Goal: Communication & Community: Answer question/provide support

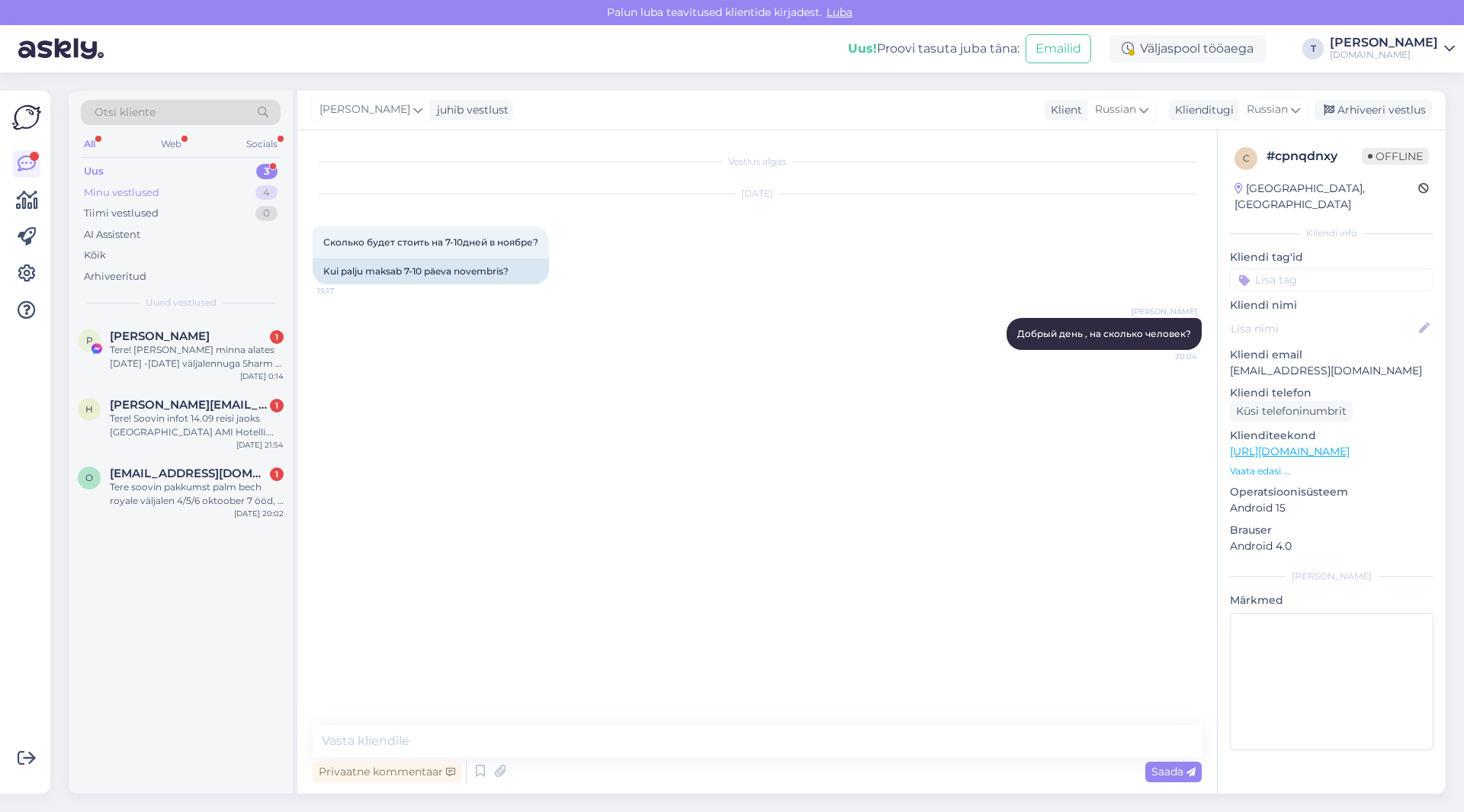
click at [173, 196] on div "Minu vestlused 4" at bounding box center [180, 193] width 200 height 22
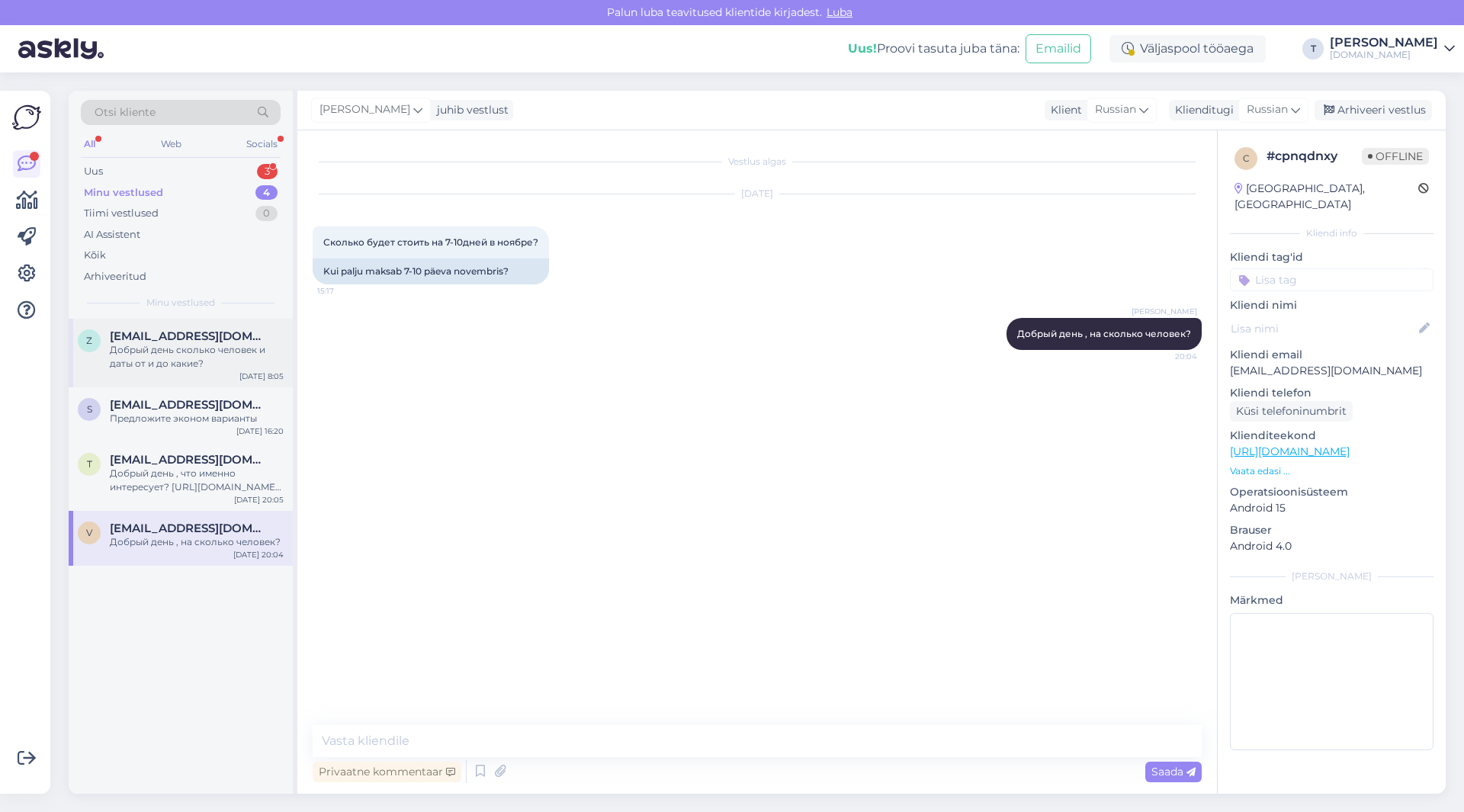
click at [199, 355] on div "Добрый день сколько человек и даты от и до какие?" at bounding box center [196, 357] width 174 height 27
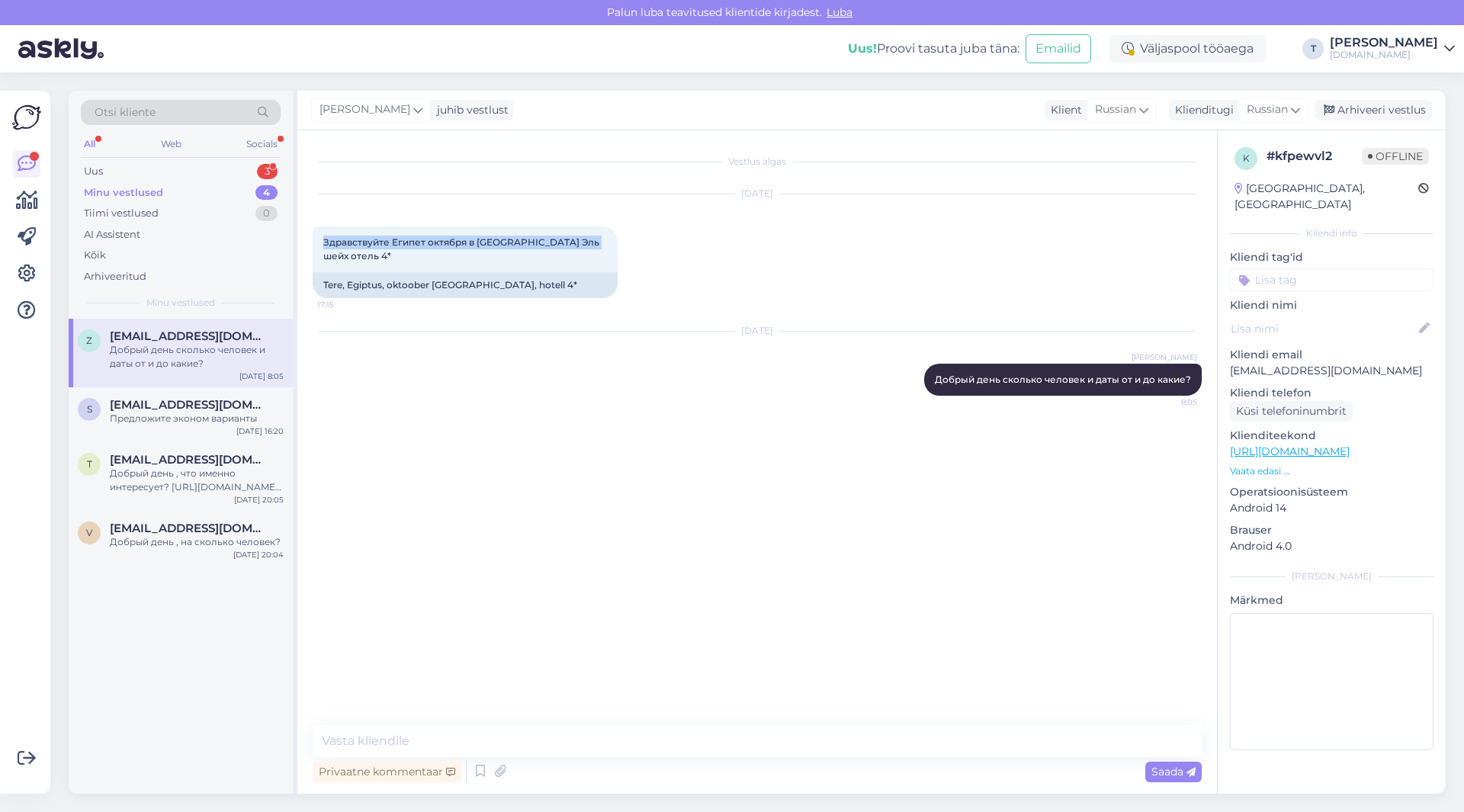
drag, startPoint x: 598, startPoint y: 242, endPoint x: 316, endPoint y: 239, distance: 282.0
click at [308, 238] on div "Vestlus algas [DATE] Здравствуйте [GEOGRAPHIC_DATA] октября в [GEOGRAPHIC_DATA]…" at bounding box center [758, 462] width 920 height 664
copy span "Здравствуйте Египет октября в [GEOGRAPHIC_DATA] Эль шейх отель 4*"
click at [1282, 363] on p "[EMAIL_ADDRESS][DOMAIN_NAME]" at bounding box center [1332, 371] width 204 height 16
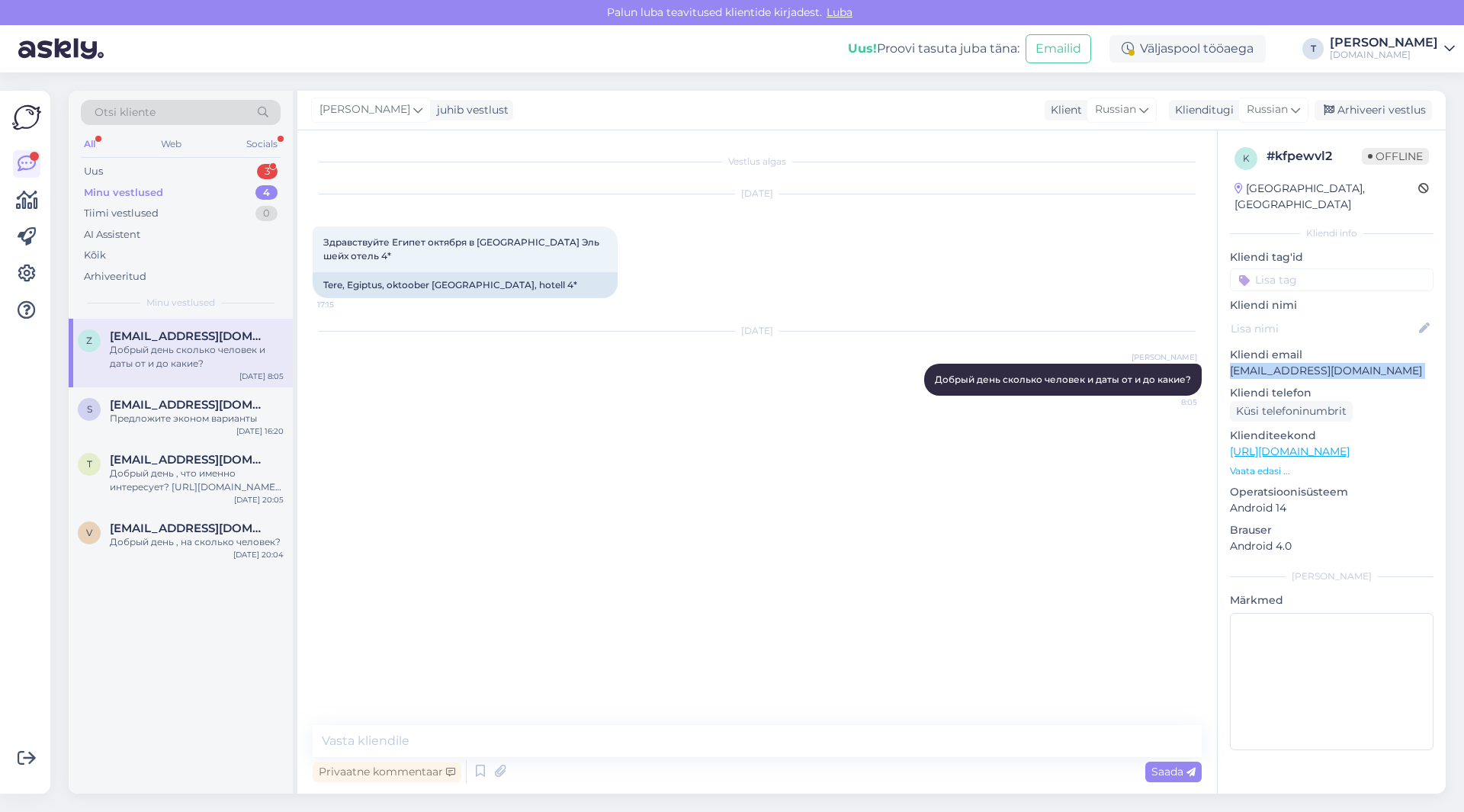
click at [1282, 363] on p "[EMAIL_ADDRESS][DOMAIN_NAME]" at bounding box center [1332, 371] width 204 height 16
copy p "[EMAIL_ADDRESS][DOMAIN_NAME]"
click at [1362, 106] on div "Arhiveeri vestlus" at bounding box center [1373, 110] width 118 height 21
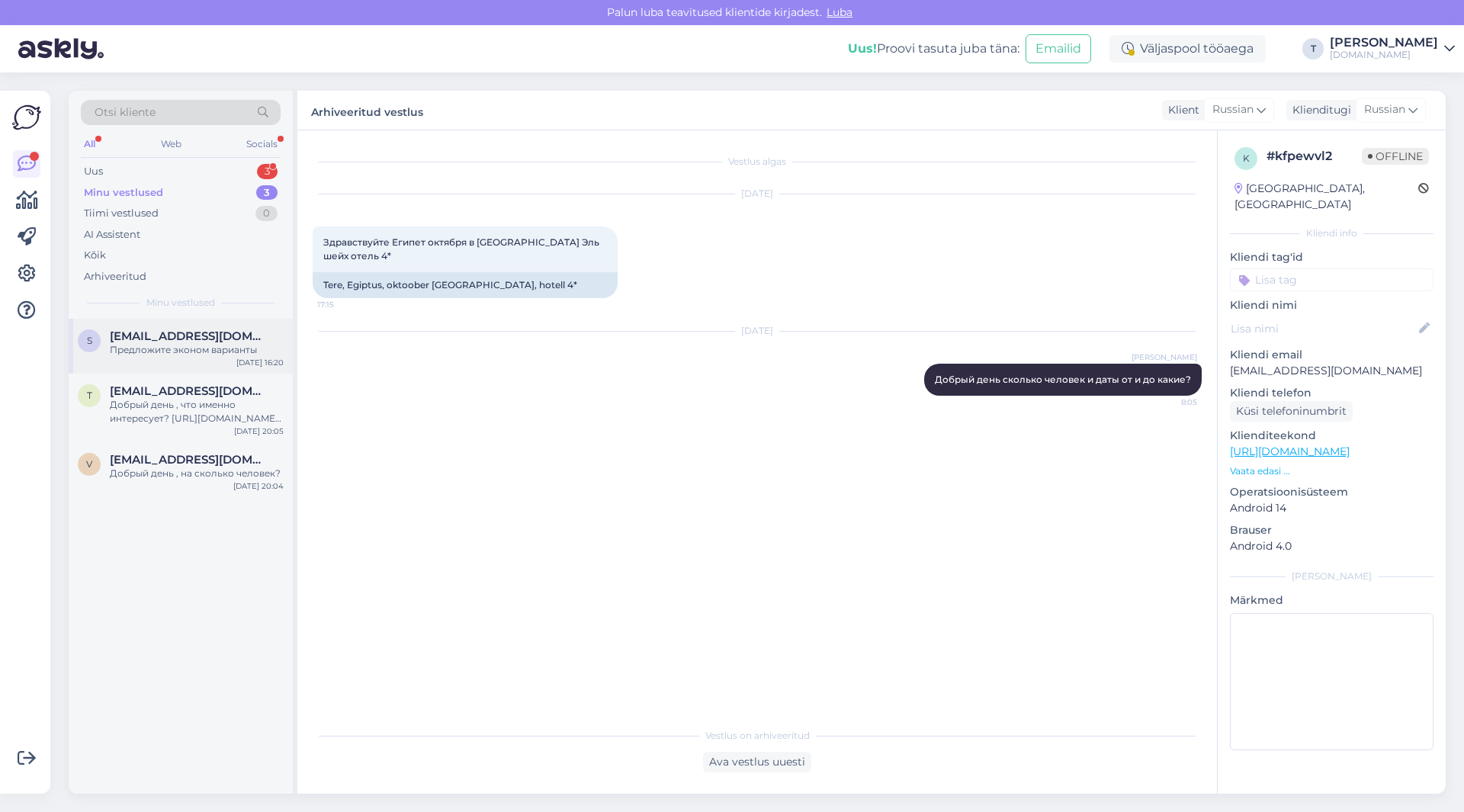
click at [142, 353] on div "Предложите эконом варианты" at bounding box center [196, 349] width 174 height 14
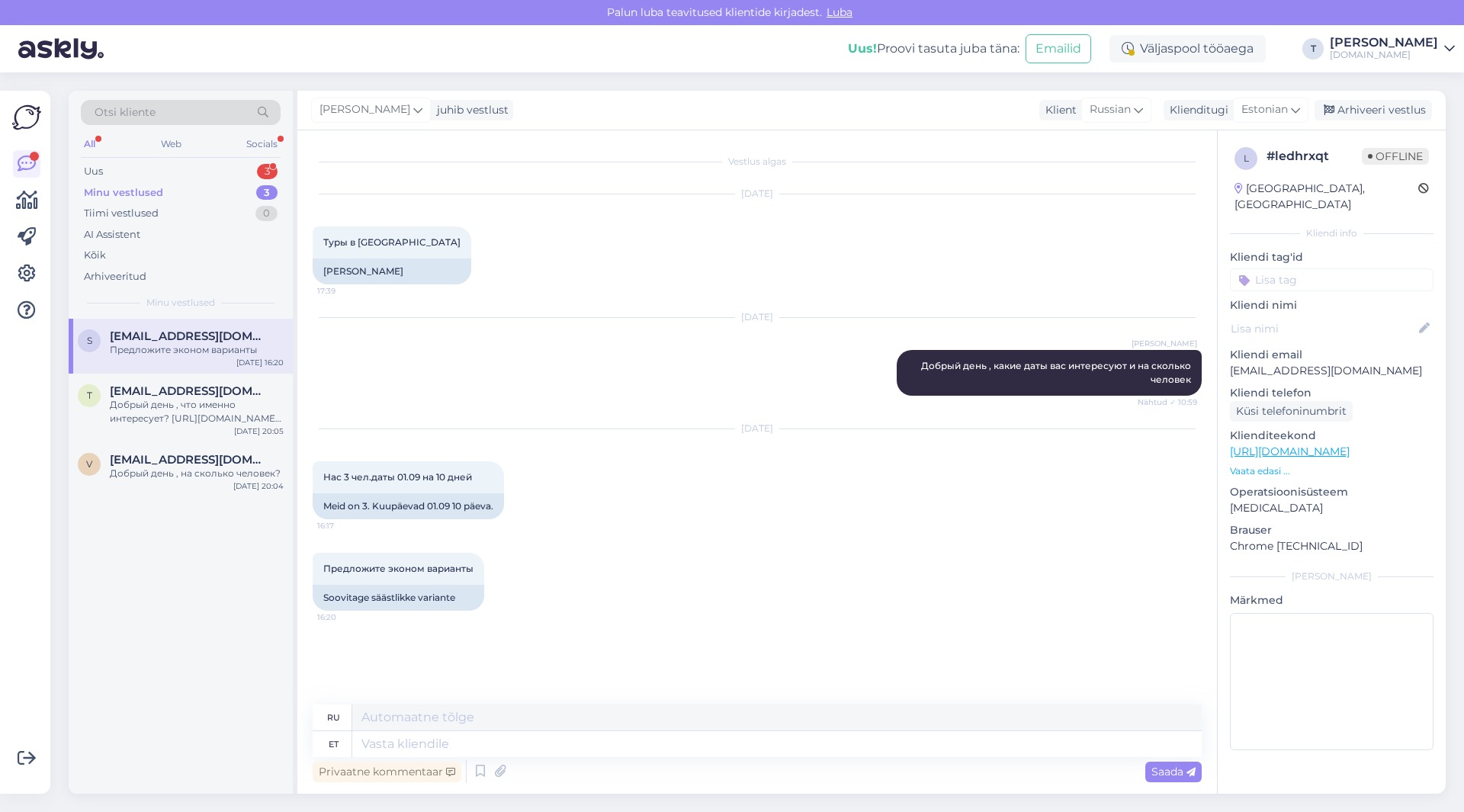
click at [1286, 363] on p "[EMAIL_ADDRESS][DOMAIN_NAME]" at bounding box center [1332, 371] width 204 height 16
copy p "[EMAIL_ADDRESS][DOMAIN_NAME]"
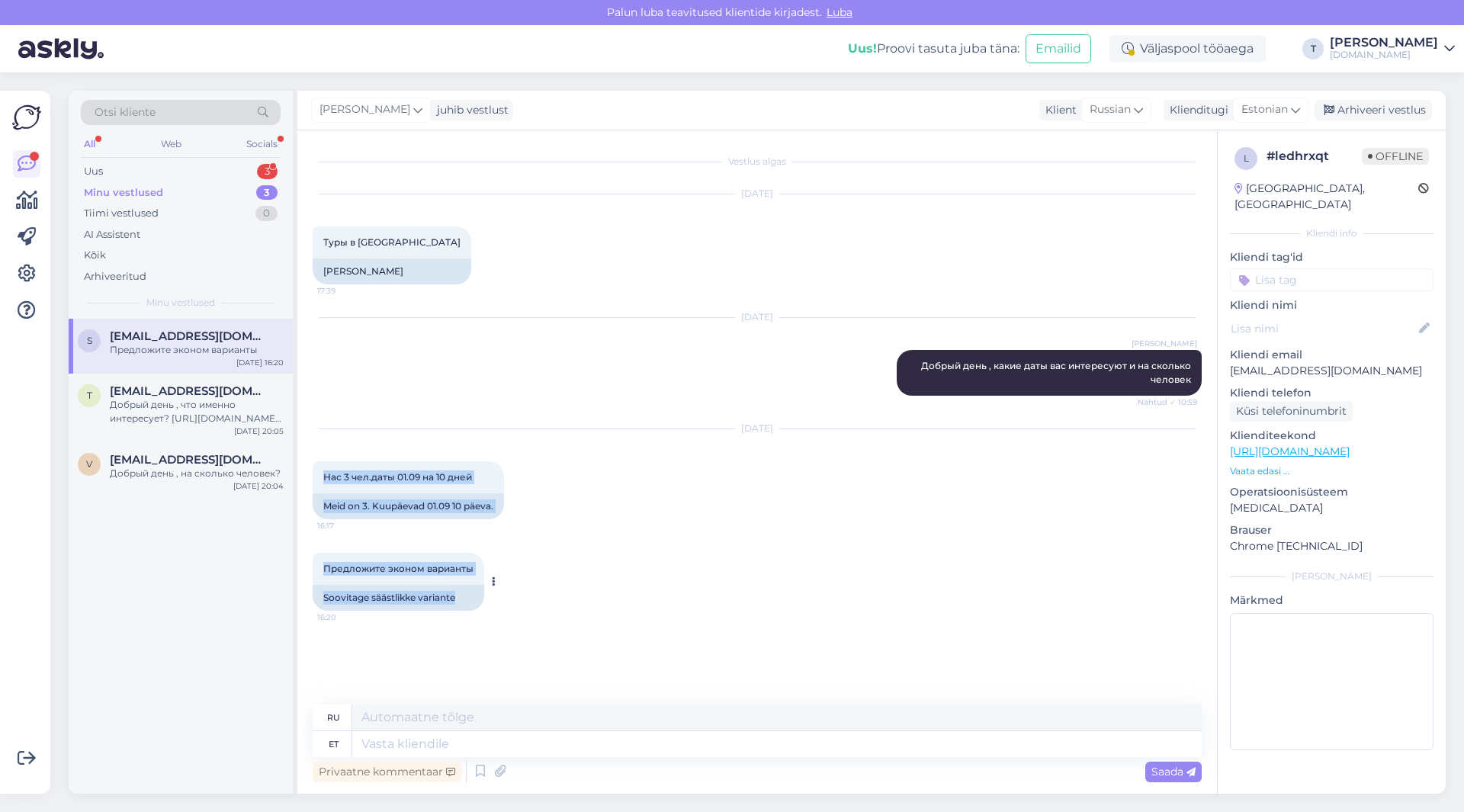
drag, startPoint x: 321, startPoint y: 476, endPoint x: 486, endPoint y: 593, distance: 202.3
click at [491, 596] on div "Vestlus algas [DATE] Туры в [GEOGRAPHIC_DATA] 17:39 Reisid [GEOGRAPHIC_DATA] [D…" at bounding box center [763, 418] width 903 height 545
copy div "Нас 3 чел.даты 01.09 на 10 дней 16:17 Meid on 3. Kuupäevad 01.09 10 päeva. Пред…"
click at [1272, 110] on span "Estonian" at bounding box center [1264, 110] width 46 height 17
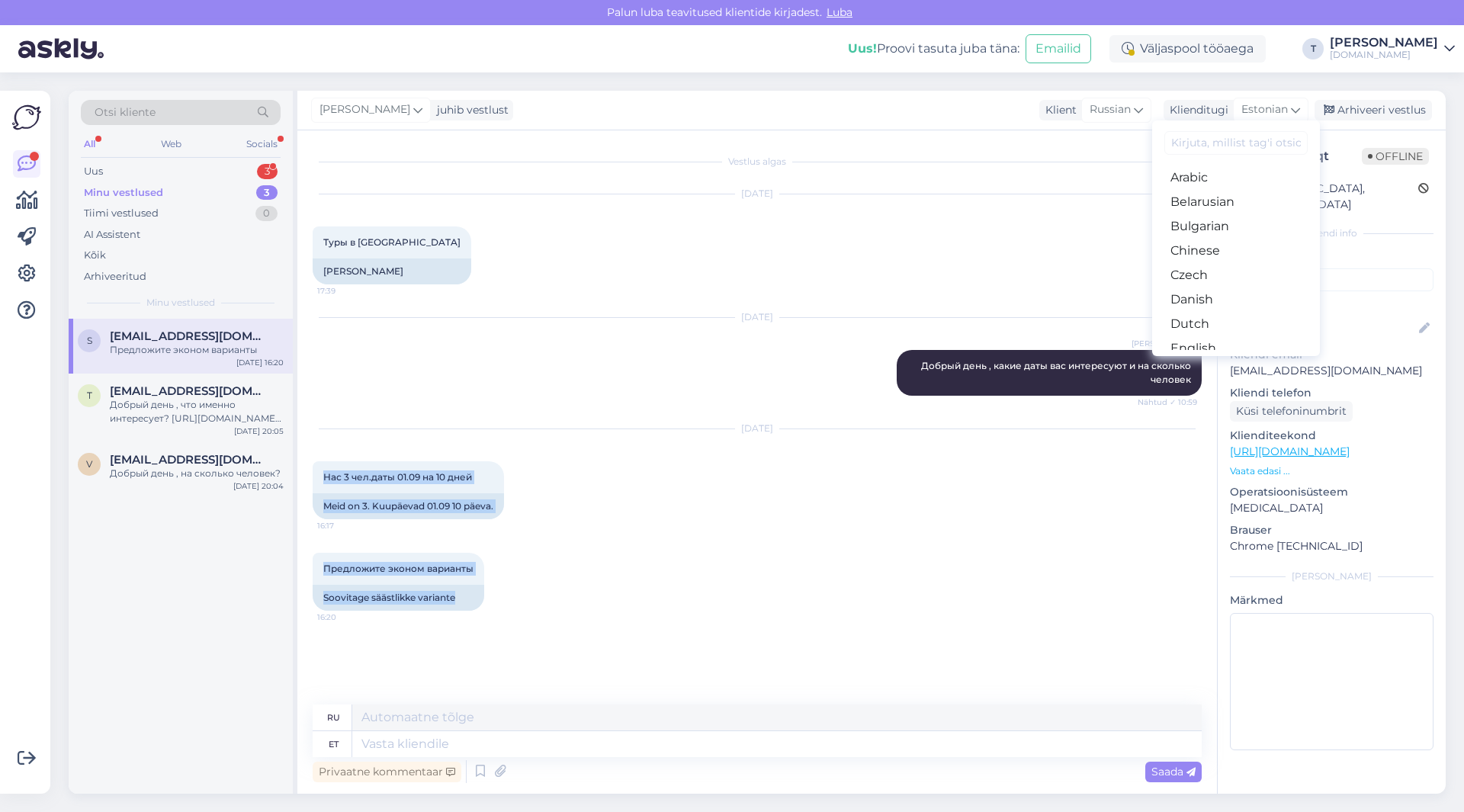
click at [1197, 776] on link "Russian" at bounding box center [1236, 788] width 167 height 24
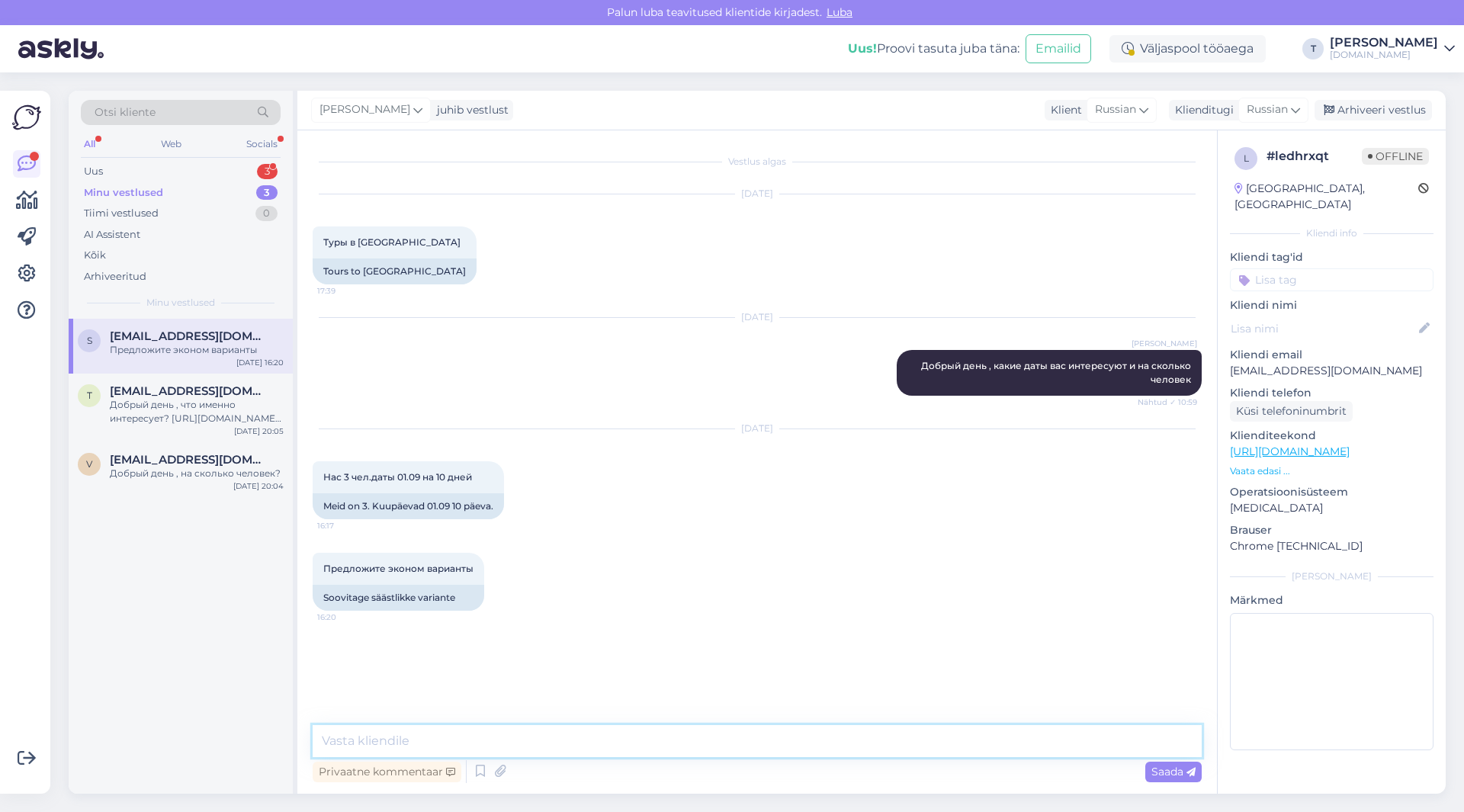
click at [748, 745] on textarea at bounding box center [757, 740] width 889 height 32
type textarea "пришлю на почту вам"
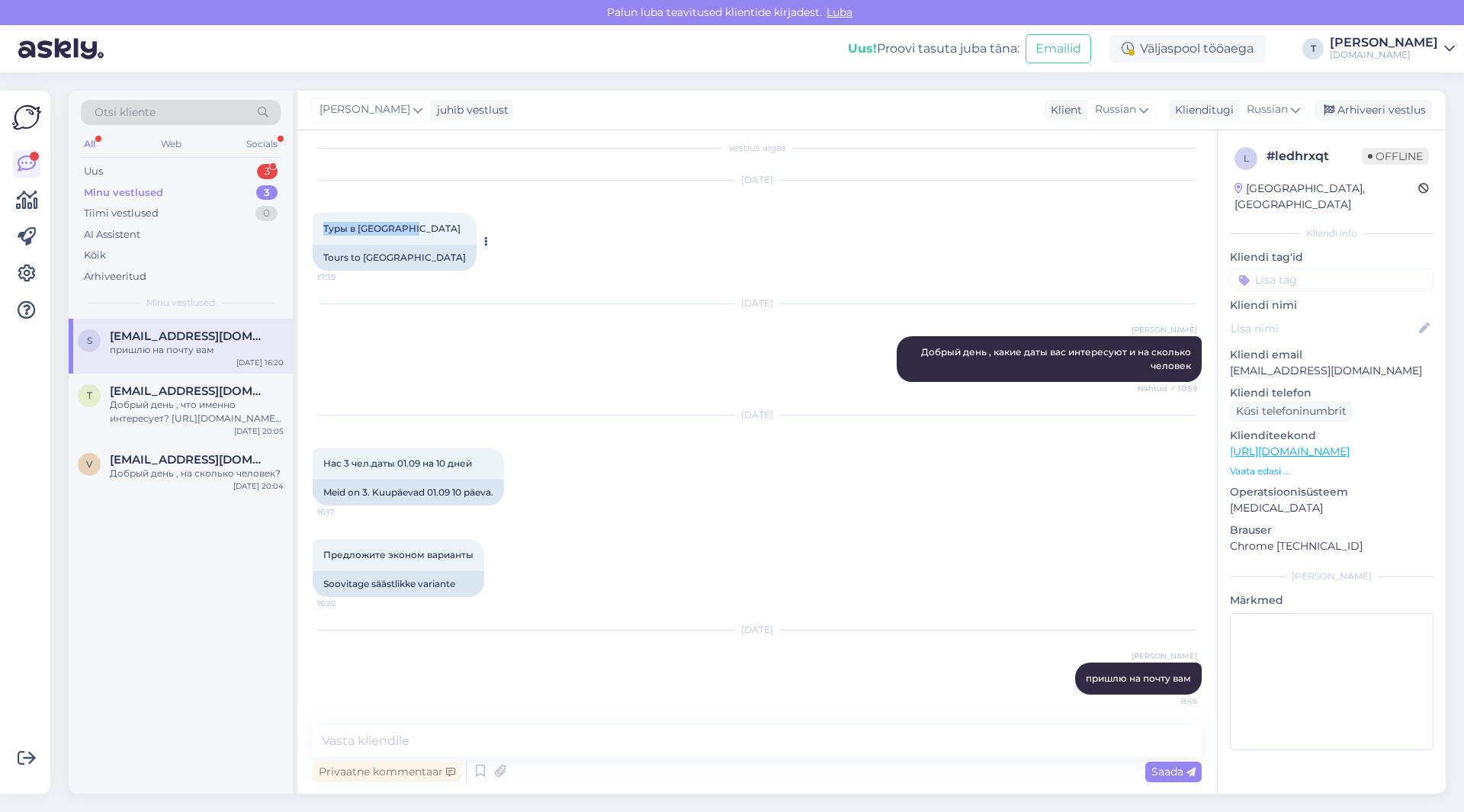
drag, startPoint x: 421, startPoint y: 230, endPoint x: 341, endPoint y: 224, distance: 80.2
click at [316, 229] on div "[DEMOGRAPHIC_DATA] в [GEOGRAPHIC_DATA] 17:39" at bounding box center [394, 228] width 164 height 32
copy span "Туры в [GEOGRAPHIC_DATA]"
